Goal: Connect with others: Connect with others

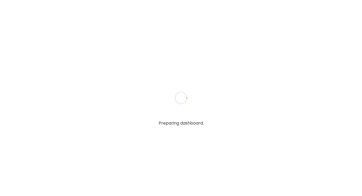
type input "**********"
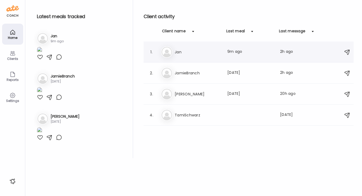
click at [180, 54] on h3 "Jan" at bounding box center [198, 52] width 46 height 6
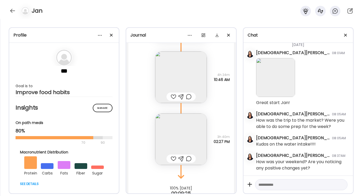
scroll to position [2599, 0]
click at [185, 138] on img at bounding box center [181, 139] width 52 height 52
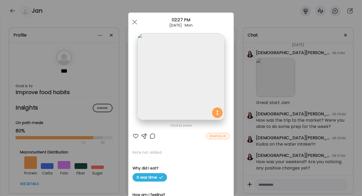
click at [143, 135] on div at bounding box center [144, 136] width 6 height 6
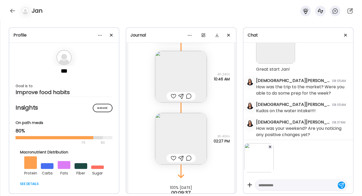
click at [261, 186] on textarea at bounding box center [296, 185] width 76 height 6
type textarea "**********"
click at [339, 185] on div at bounding box center [340, 184] width 7 height 7
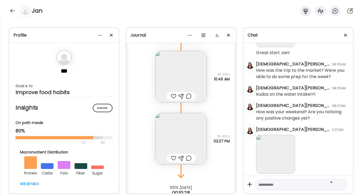
scroll to position [1655, 0]
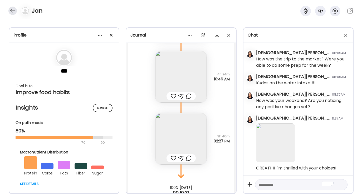
click at [12, 11] on div at bounding box center [12, 11] width 8 height 8
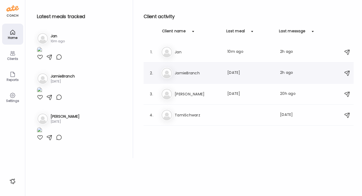
click at [181, 73] on h3 "JamieBranch" at bounding box center [198, 73] width 46 height 6
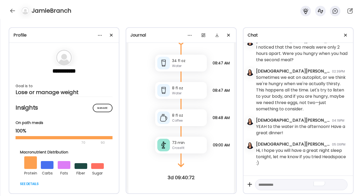
scroll to position [1034, 0]
